Goal: Find specific page/section: Find specific page/section

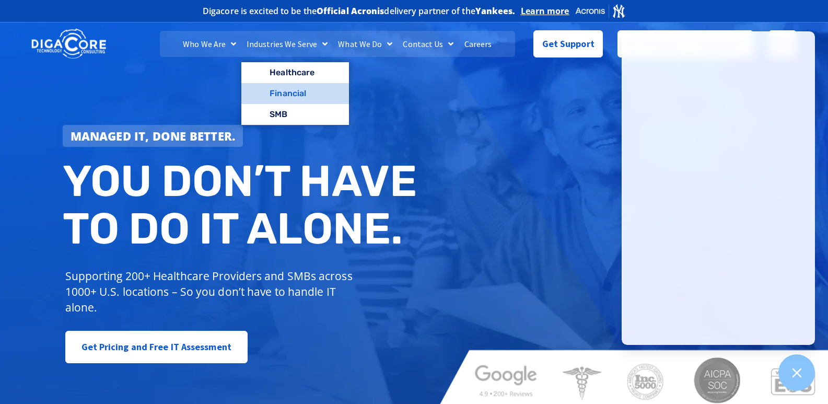
click at [295, 95] on link "Financial" at bounding box center [295, 93] width 108 height 21
